Goal: Navigation & Orientation: Understand site structure

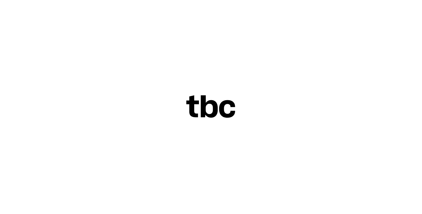
scroll to position [62, 0]
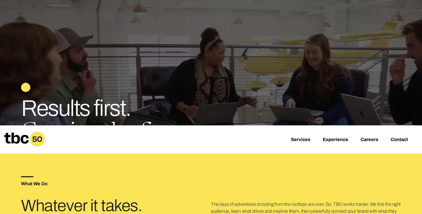
click at [23, 140] on icon at bounding box center [16, 138] width 24 height 11
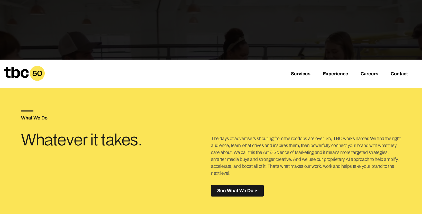
scroll to position [129, 0]
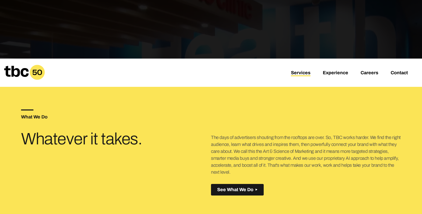
click at [300, 73] on link "Services" at bounding box center [301, 73] width 20 height 6
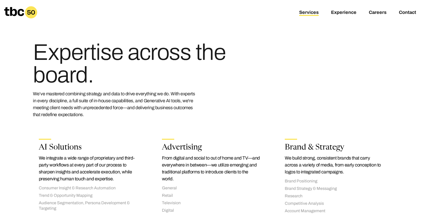
click at [313, 14] on link "Services" at bounding box center [309, 13] width 20 height 6
click at [340, 12] on link "Experience" at bounding box center [343, 13] width 25 height 6
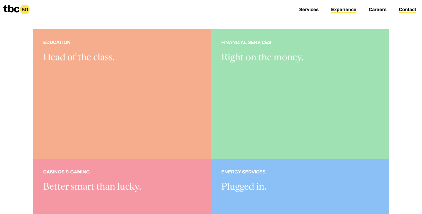
scroll to position [125, 0]
